Goal: Task Accomplishment & Management: Manage account settings

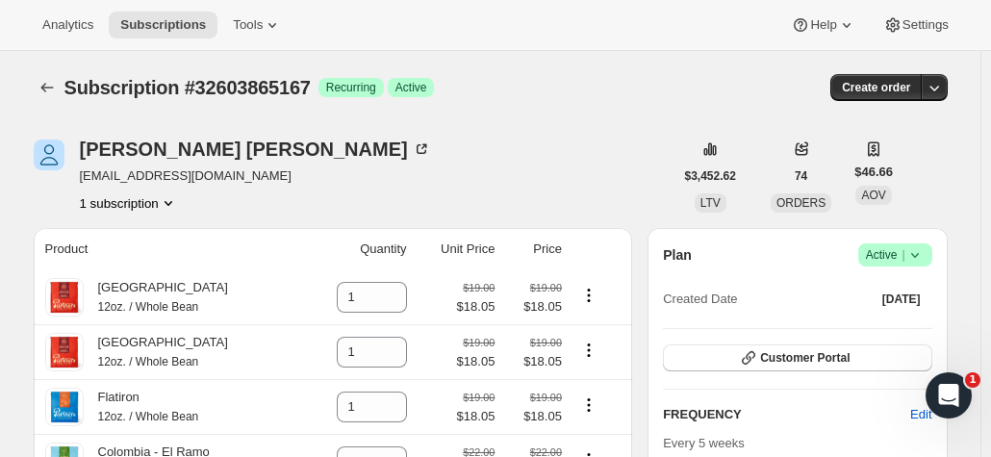
click at [924, 255] on icon at bounding box center [914, 254] width 19 height 19
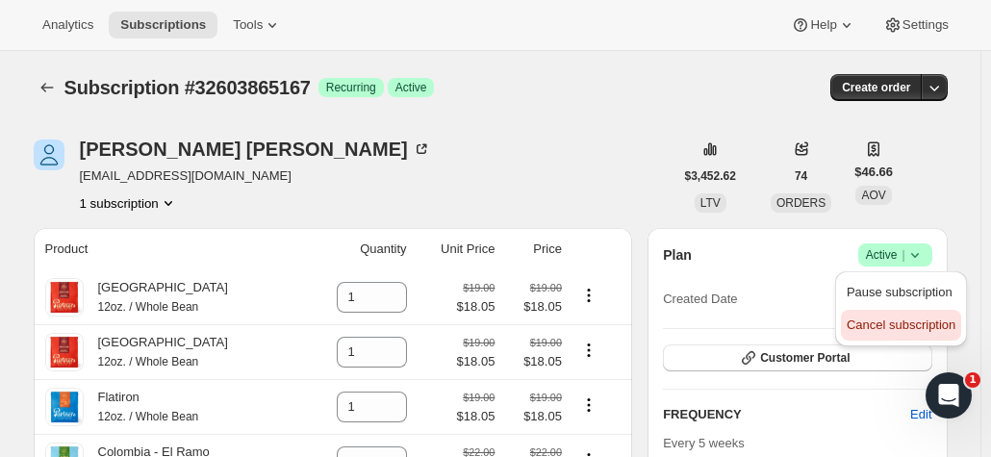
click at [917, 325] on span "Cancel subscription" at bounding box center [900, 324] width 109 height 14
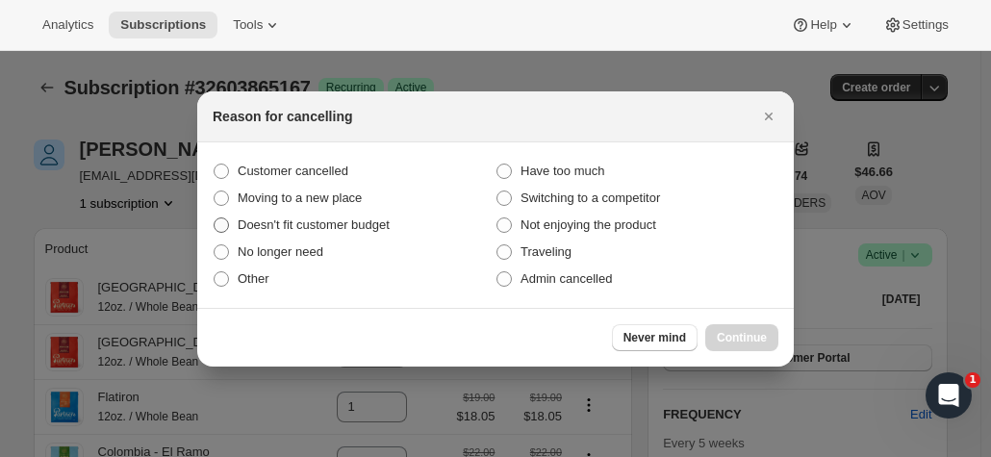
click at [221, 225] on span ":r1h:" at bounding box center [221, 224] width 15 height 15
click at [214, 218] on input "Doesn't fit customer budget" at bounding box center [214, 217] width 1 height 1
radio input "true"
click at [757, 339] on span "Continue" at bounding box center [741, 337] width 50 height 15
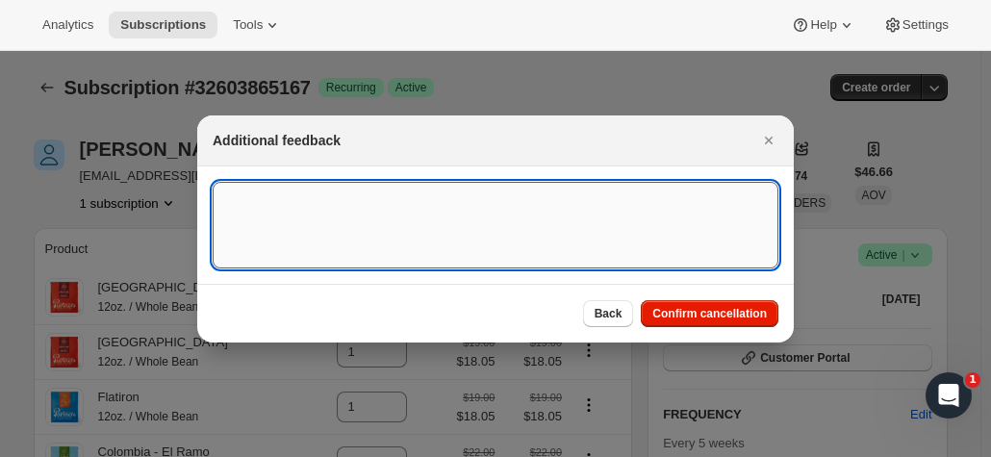
click at [426, 228] on textarea ":r1h:" at bounding box center [495, 225] width 565 height 87
type textarea "C"
click at [737, 314] on span "Confirm cancellation" at bounding box center [709, 313] width 114 height 15
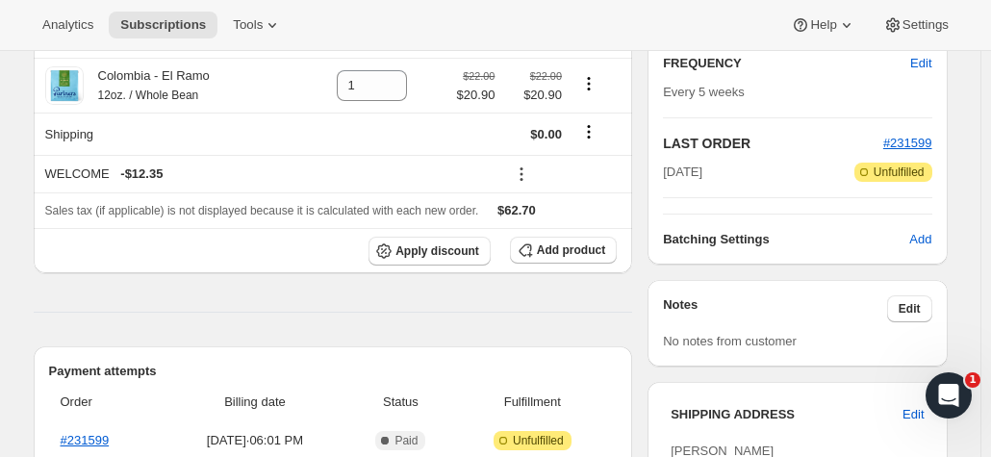
scroll to position [769, 0]
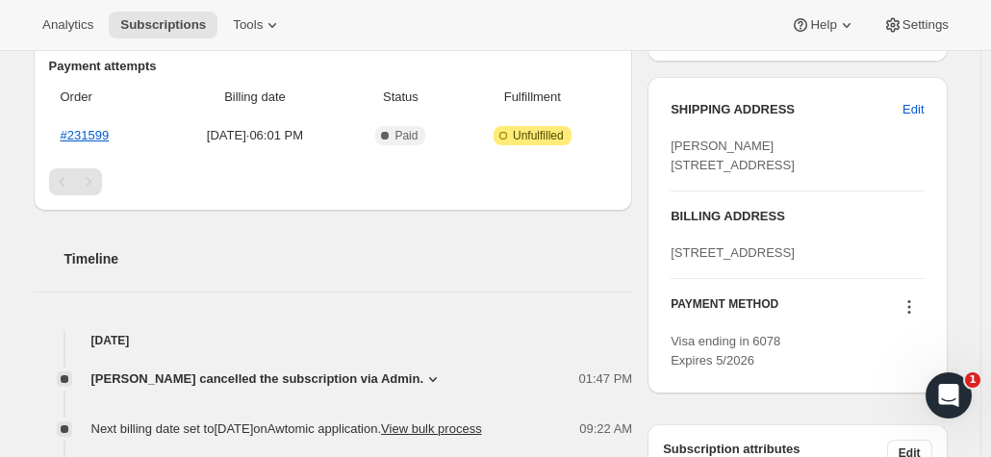
click at [423, 382] on icon at bounding box center [432, 378] width 19 height 19
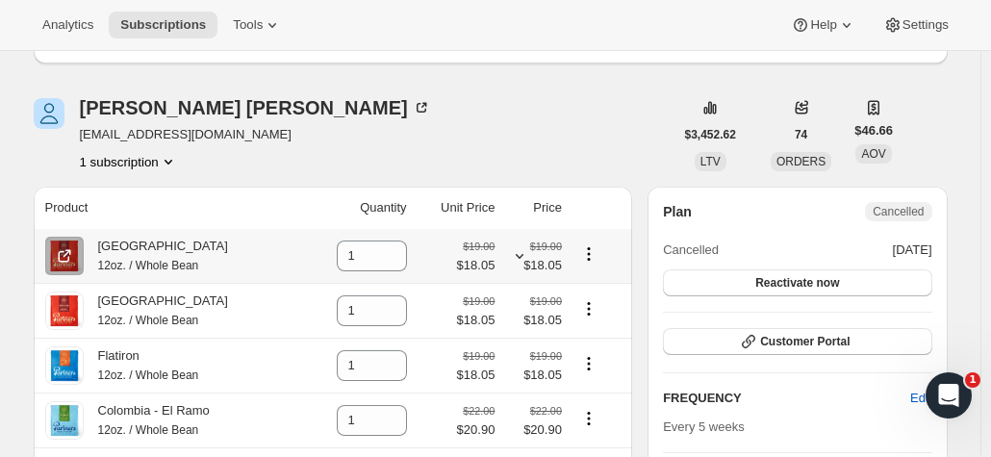
scroll to position [0, 0]
